Goal: Communication & Community: Answer question/provide support

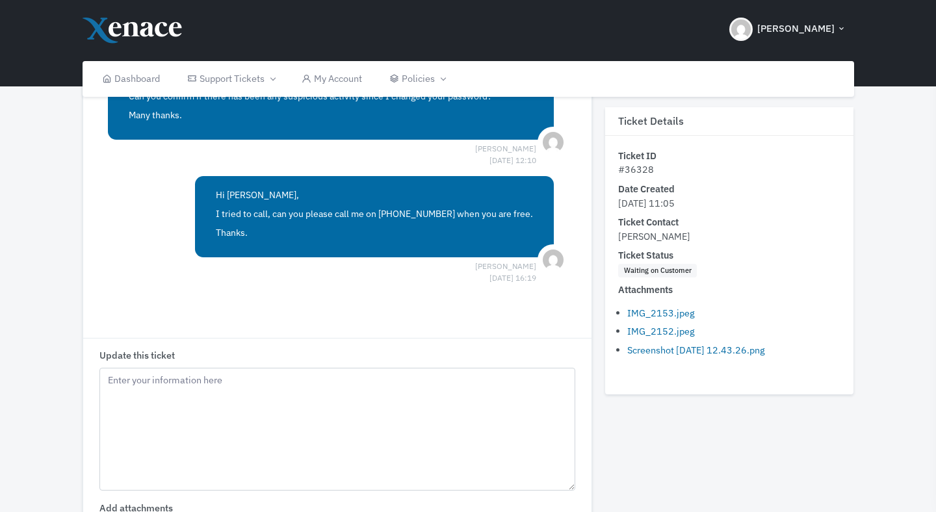
scroll to position [2606, 0]
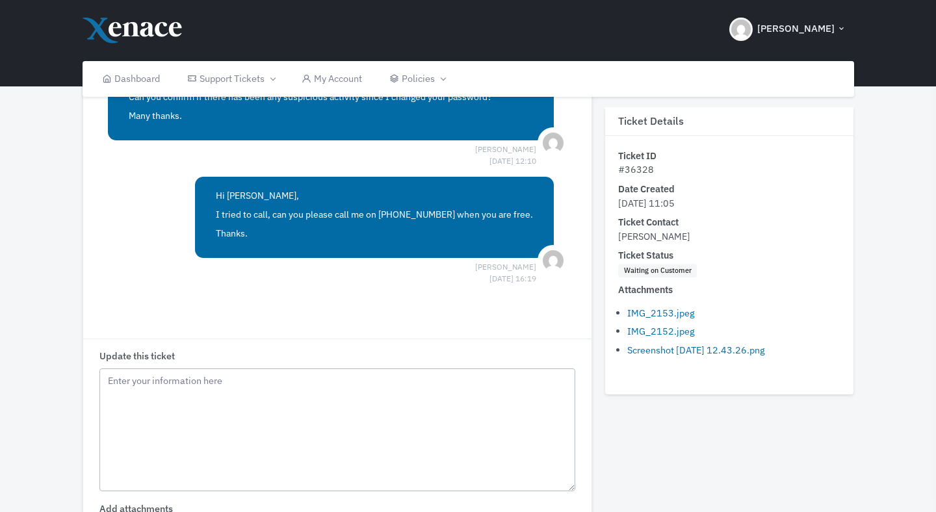
click at [319, 422] on textarea "Update this ticket" at bounding box center [337, 431] width 477 height 124
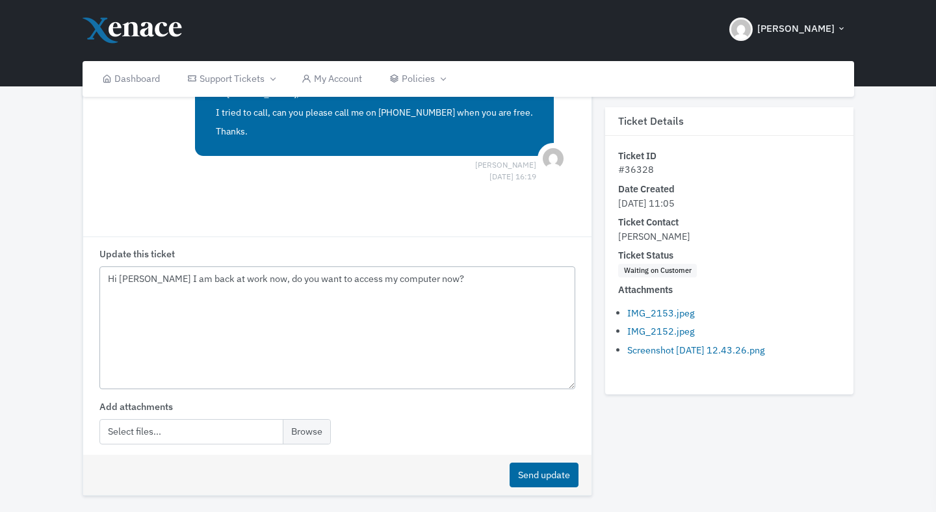
scroll to position [2710, 0]
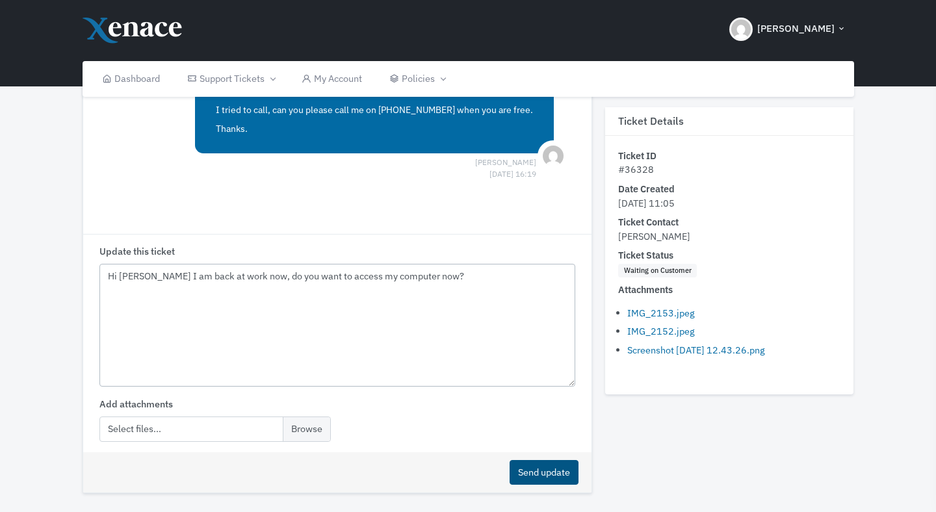
type textarea "Hi [PERSON_NAME] I am back at work now, do you want to access my computer now?"
click at [530, 462] on button "Send update" at bounding box center [544, 472] width 69 height 25
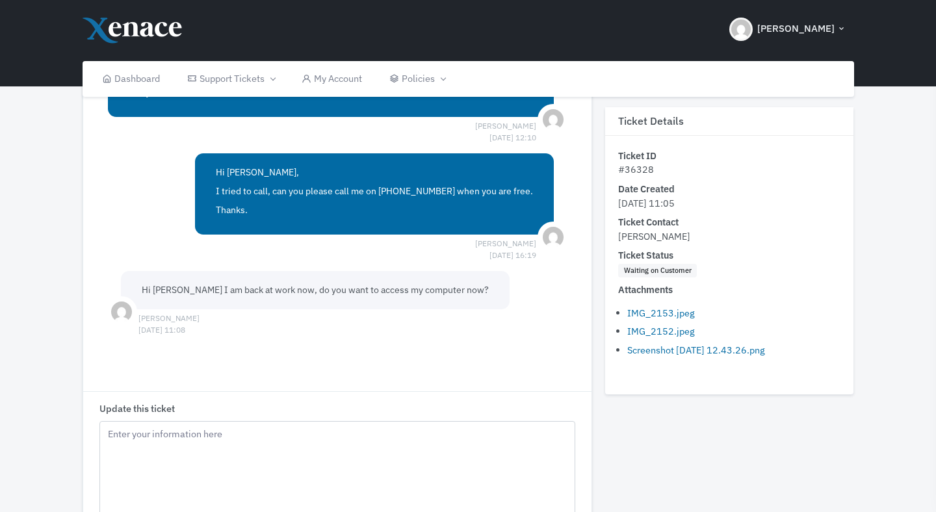
scroll to position [2625, 0]
